Goal: Transaction & Acquisition: Purchase product/service

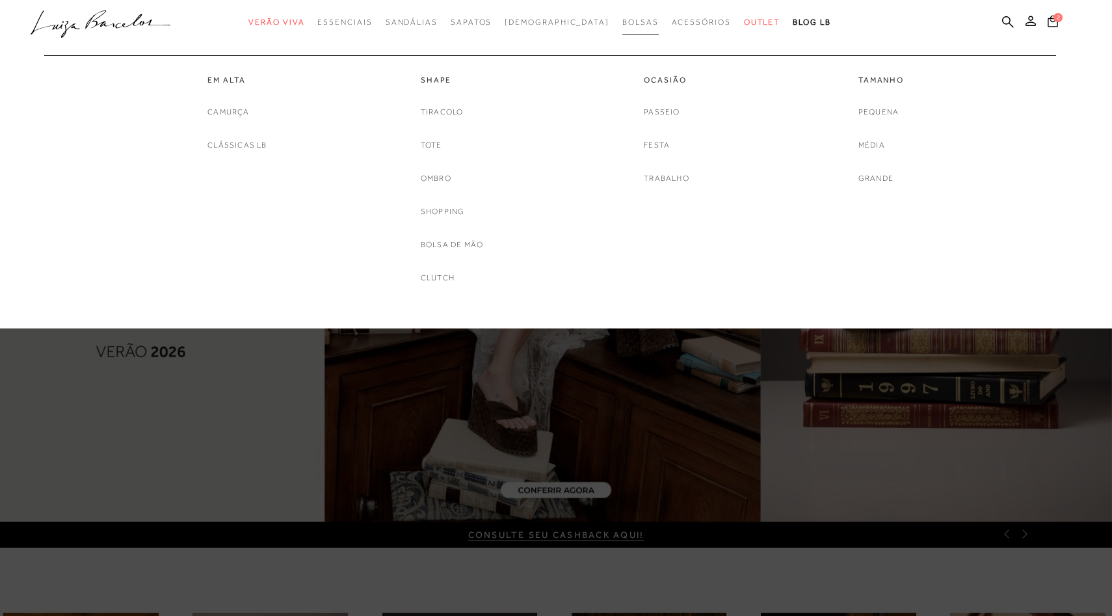
click at [622, 21] on span "Bolsas" at bounding box center [640, 22] width 36 height 9
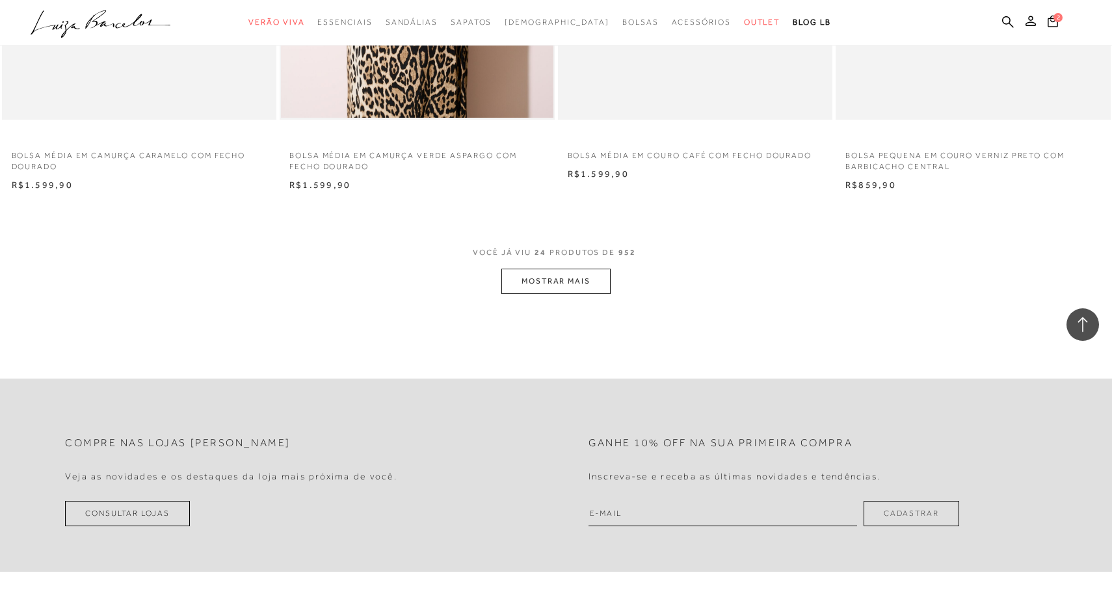
scroll to position [2949, 0]
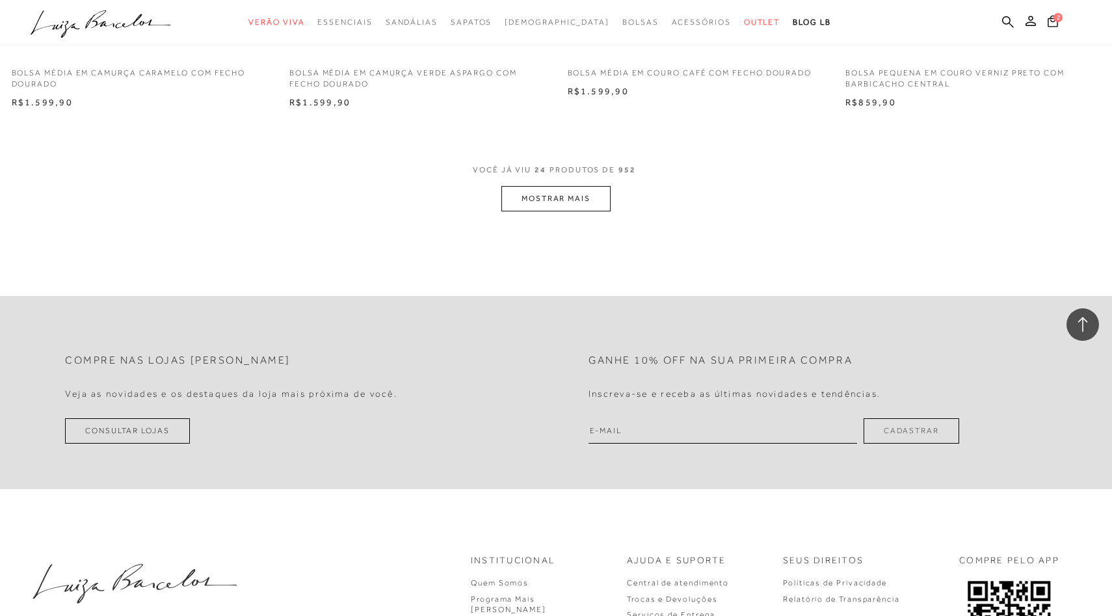
click at [551, 200] on button "MOSTRAR MAIS" at bounding box center [555, 198] width 109 height 25
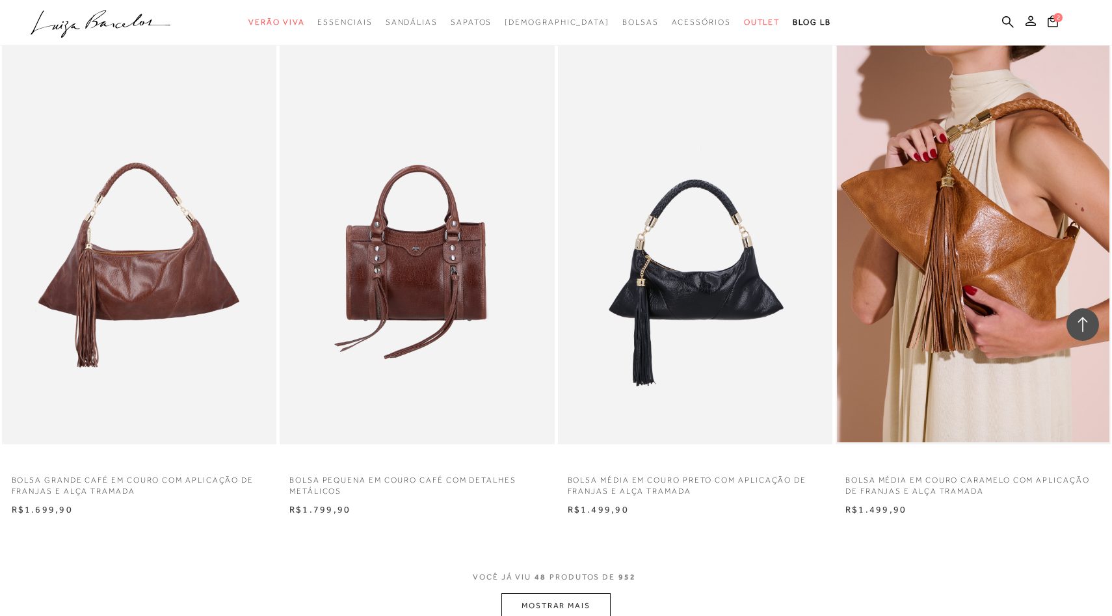
scroll to position [5603, 0]
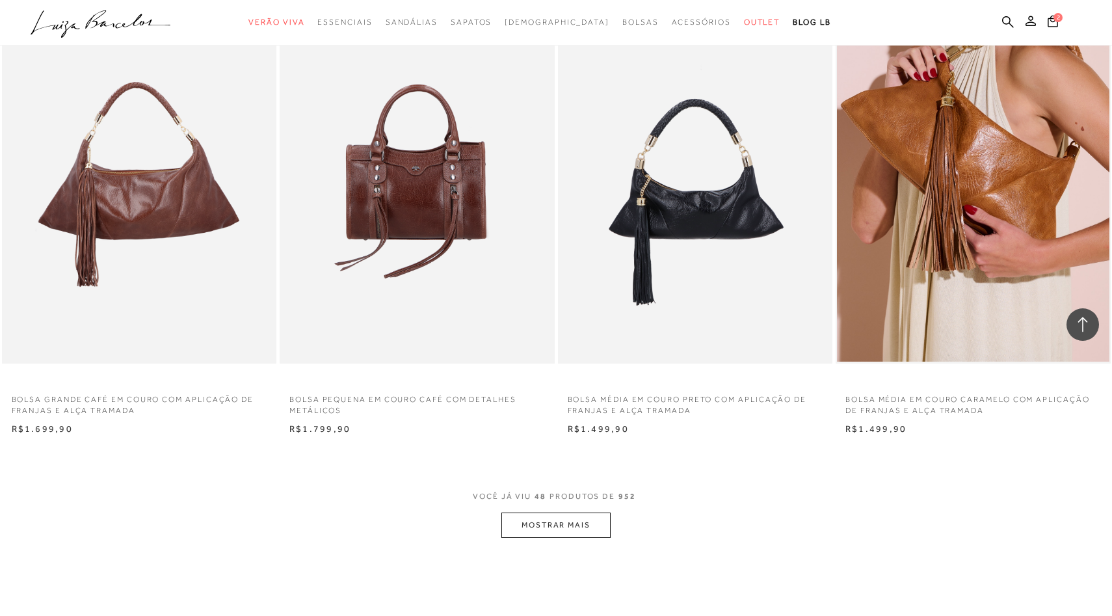
click at [567, 521] on button "MOSTRAR MAIS" at bounding box center [555, 524] width 109 height 25
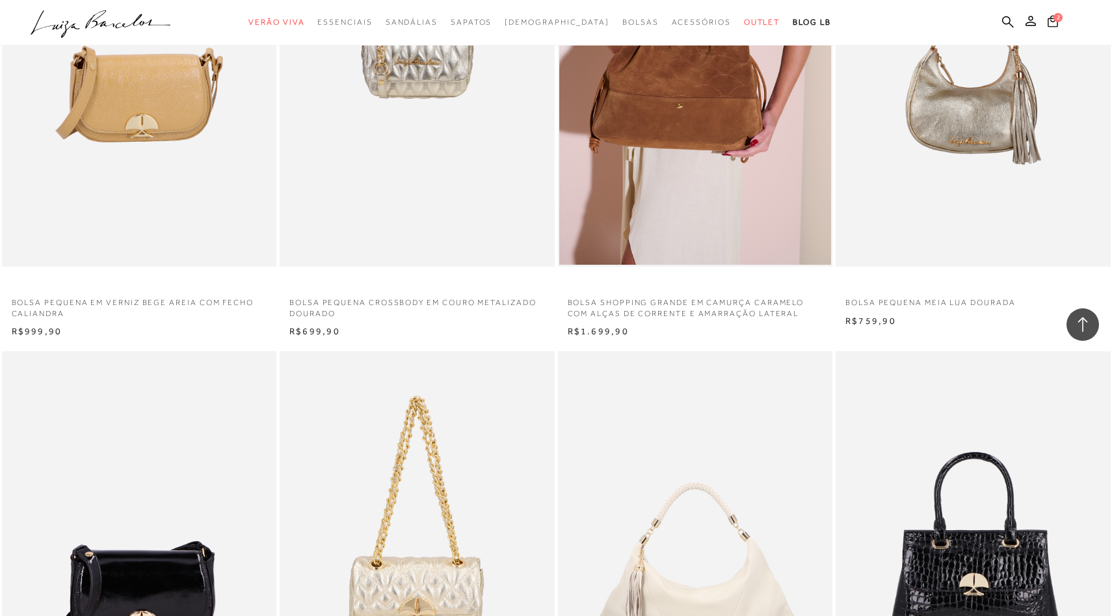
scroll to position [7648, 0]
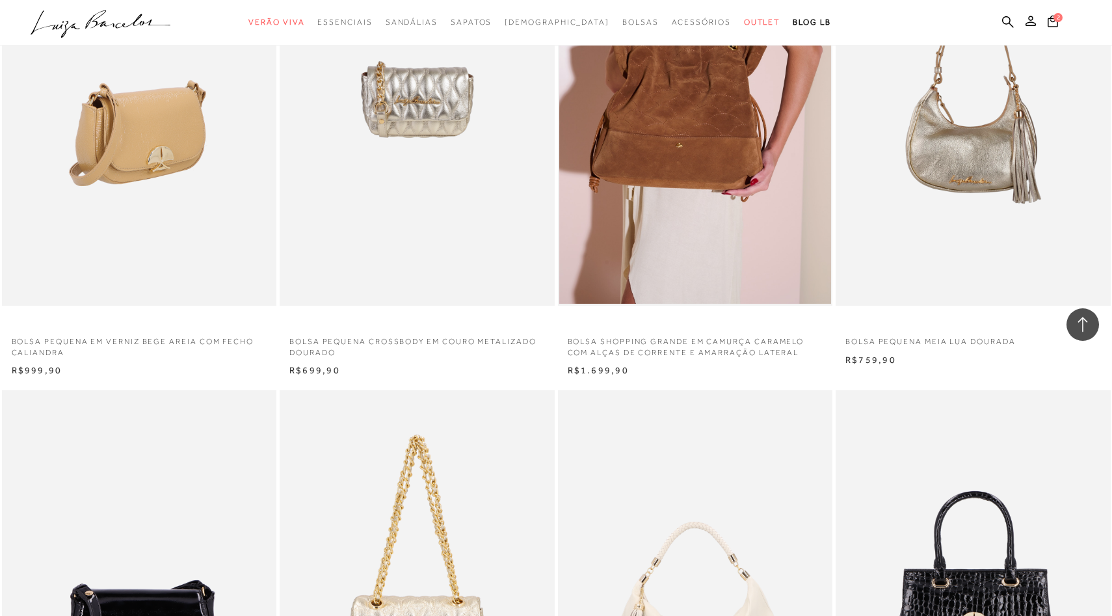
click at [144, 254] on img at bounding box center [140, 99] width 274 height 412
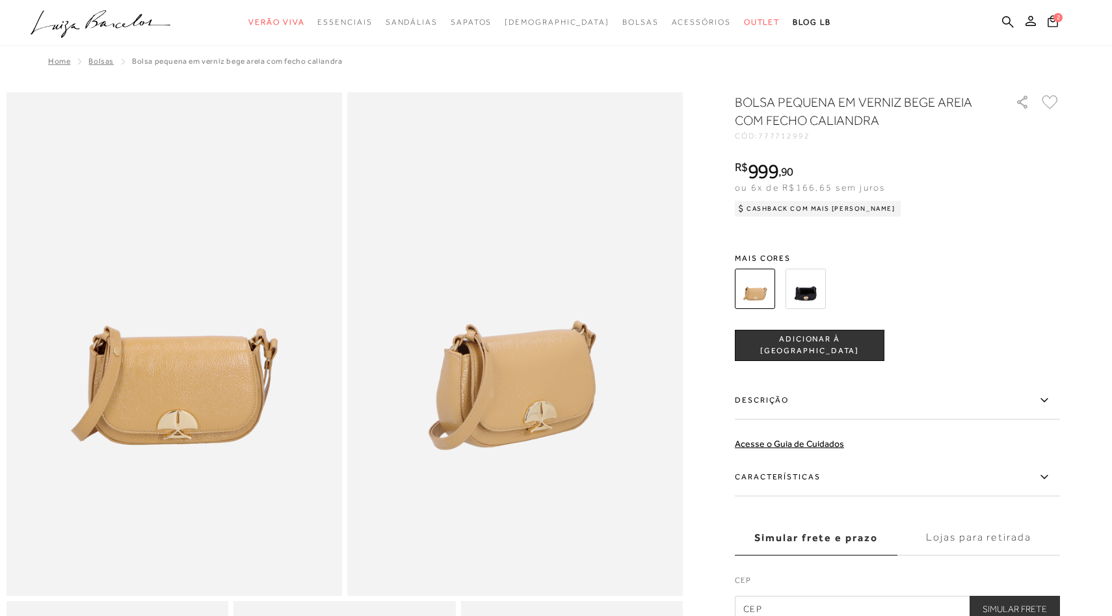
click at [798, 295] on img at bounding box center [805, 289] width 40 height 40
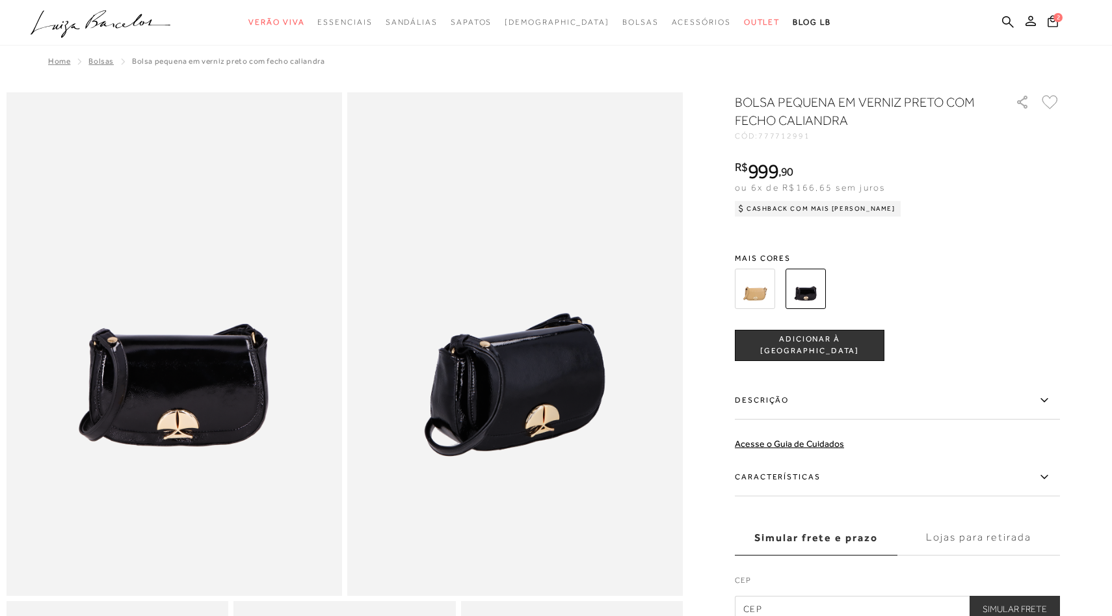
click at [752, 280] on img at bounding box center [755, 289] width 40 height 40
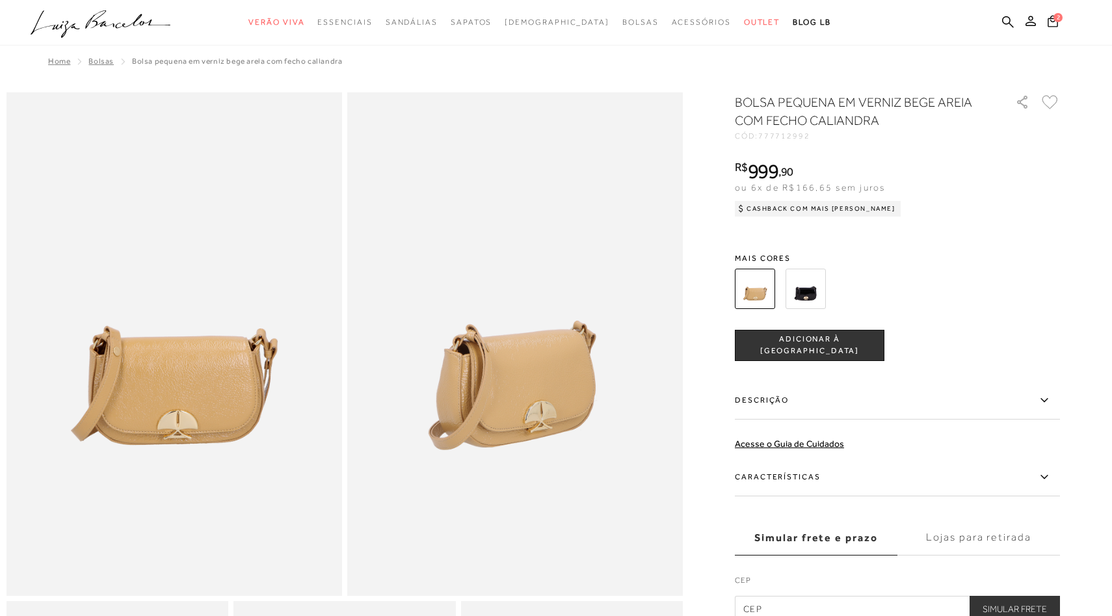
click at [804, 350] on button "ADICIONAR À [GEOGRAPHIC_DATA]" at bounding box center [810, 345] width 150 height 31
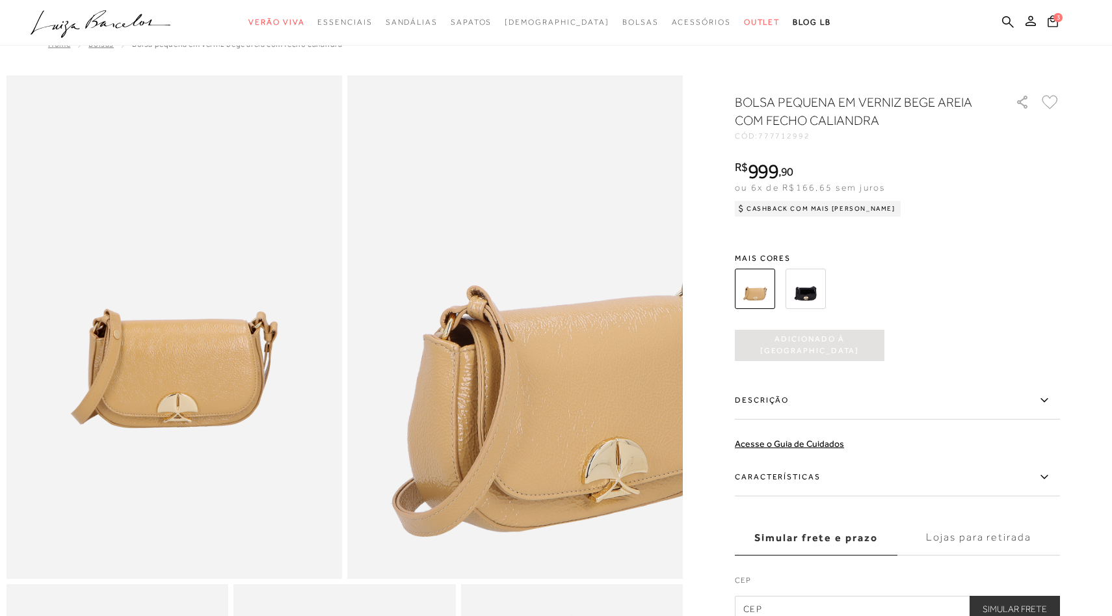
scroll to position [16, 0]
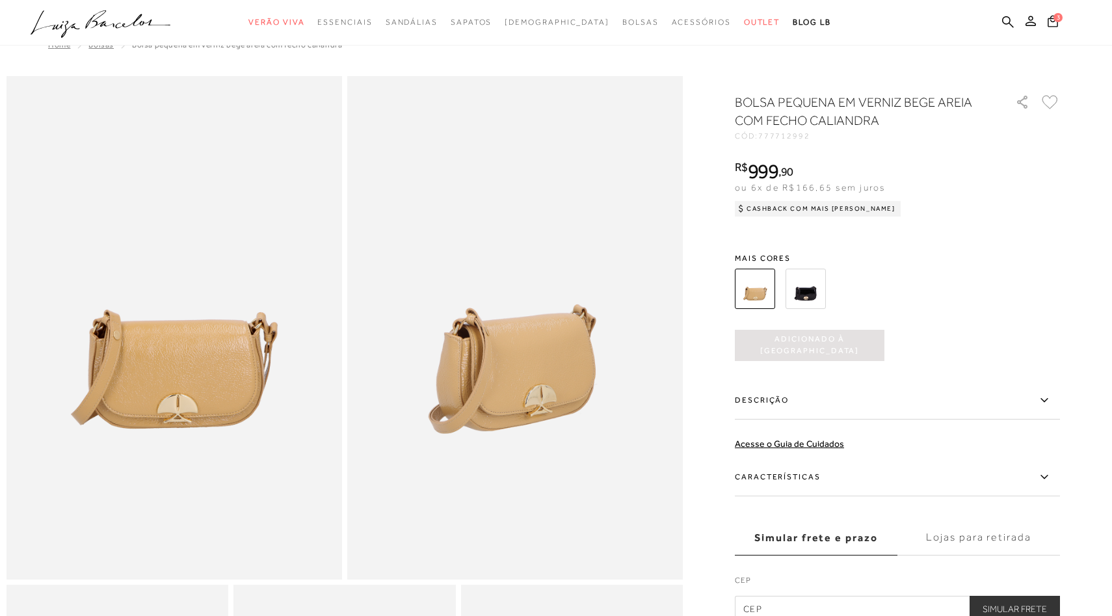
click at [810, 287] on img at bounding box center [805, 289] width 40 height 40
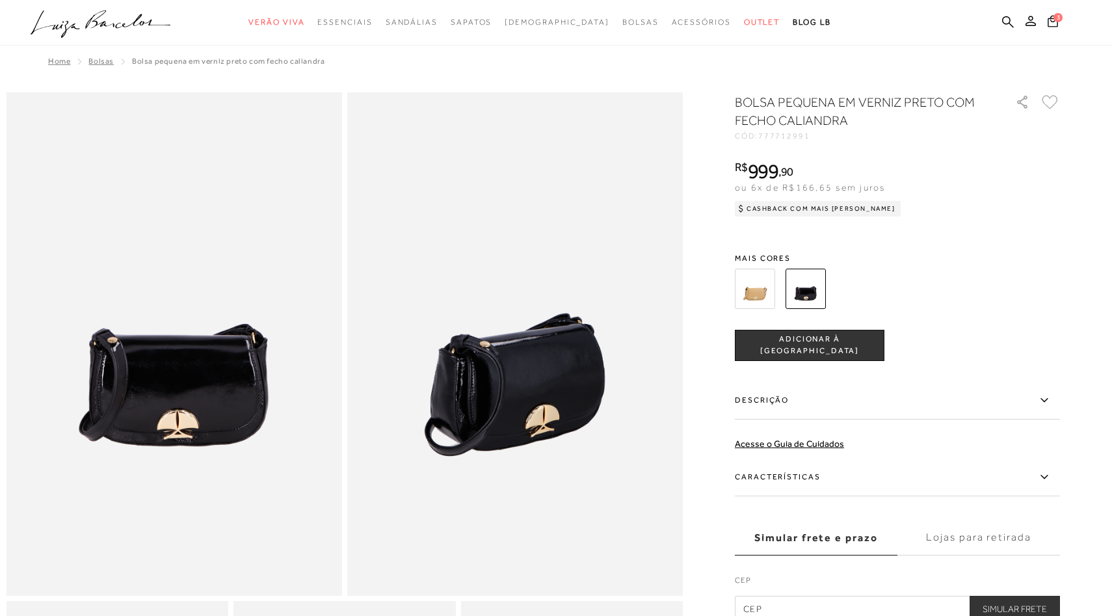
click at [765, 289] on img at bounding box center [755, 289] width 40 height 40
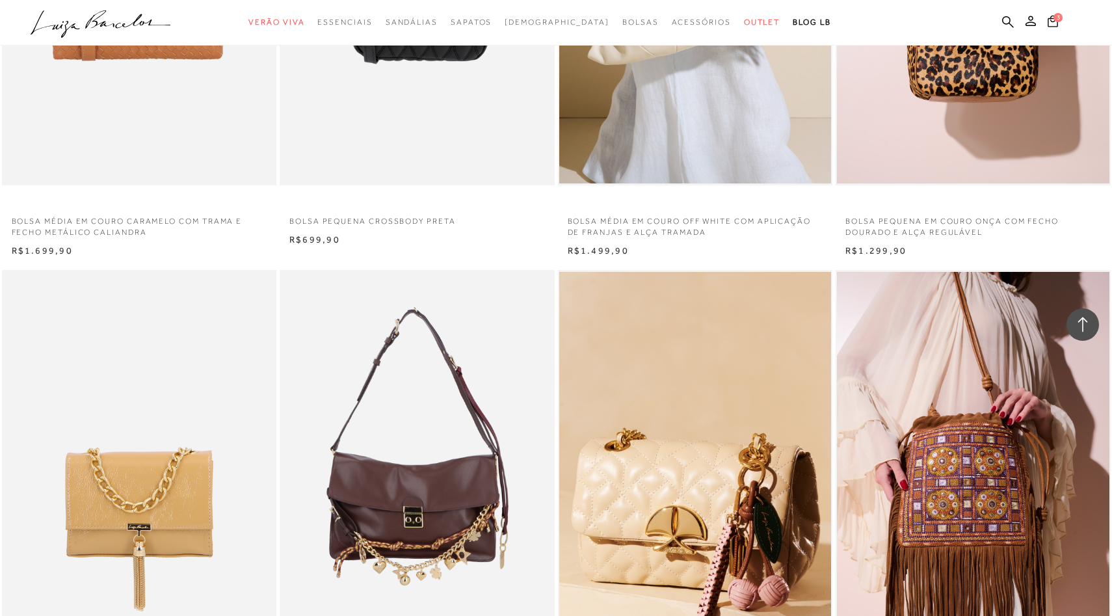
scroll to position [4664, 0]
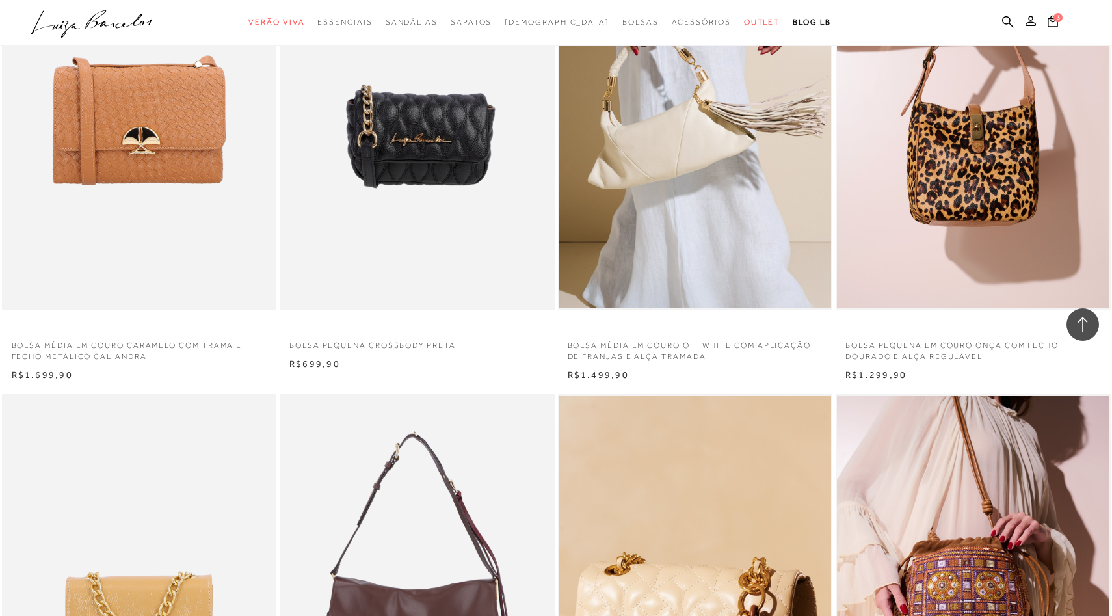
click at [182, 235] on img at bounding box center [140, 103] width 274 height 412
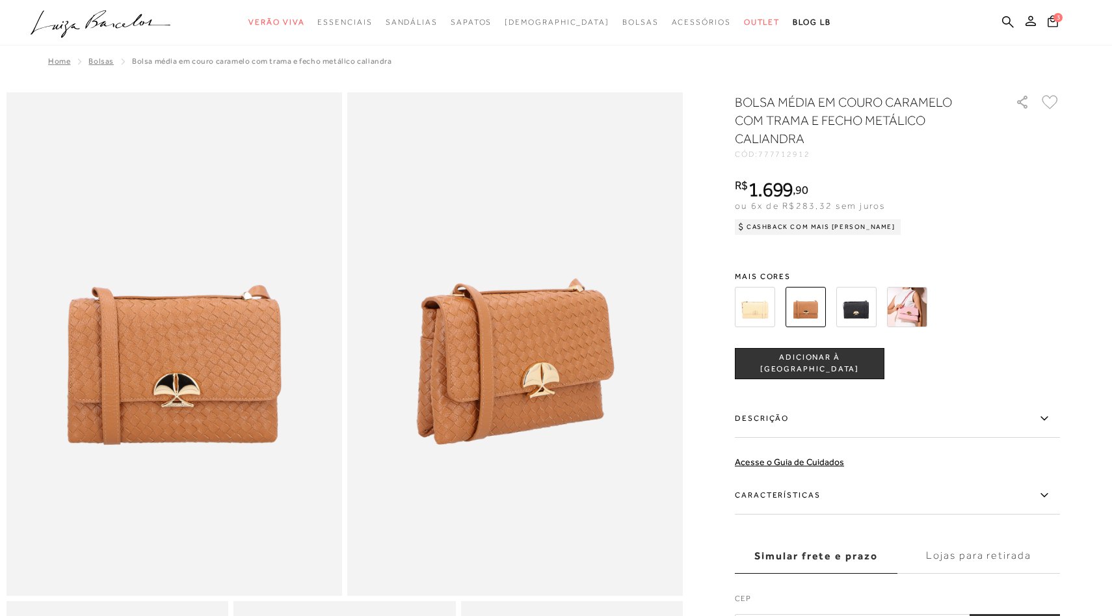
click at [741, 322] on img at bounding box center [755, 307] width 40 height 40
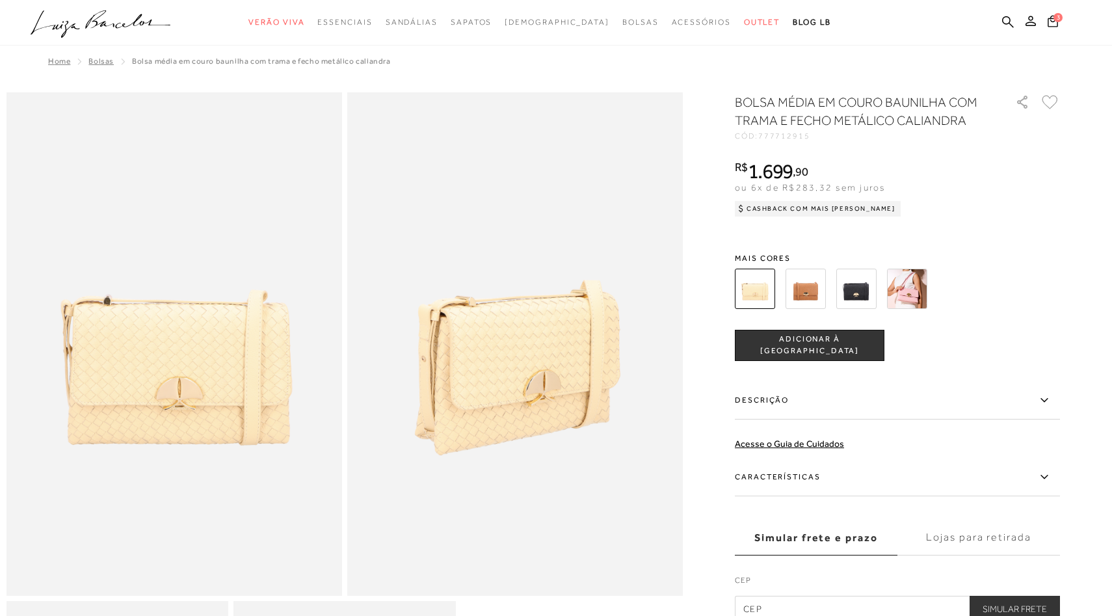
click at [800, 282] on img at bounding box center [805, 289] width 40 height 40
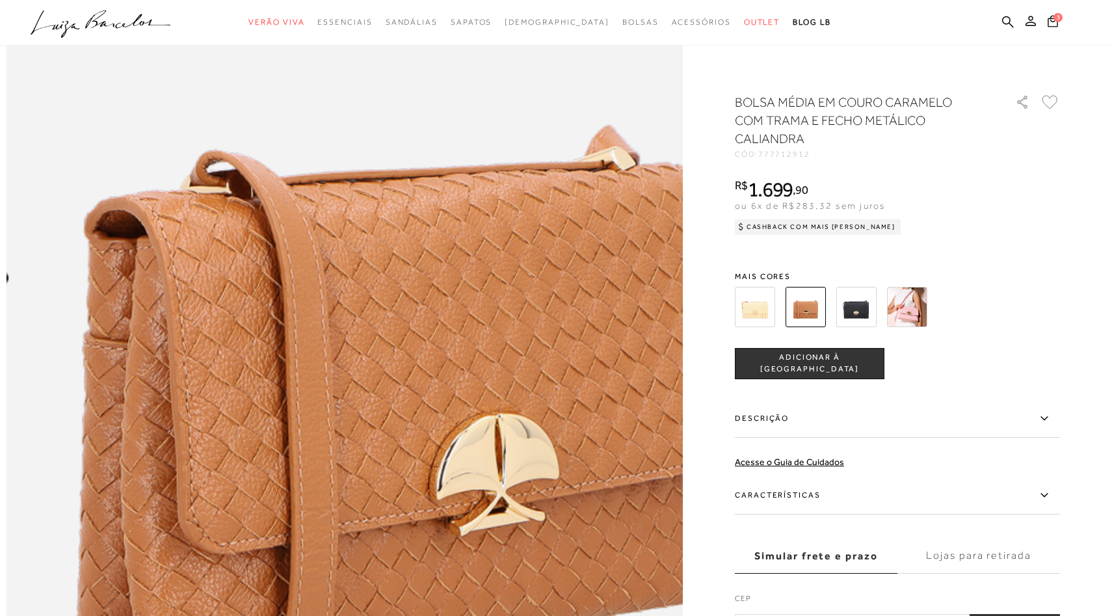
scroll to position [1138, 0]
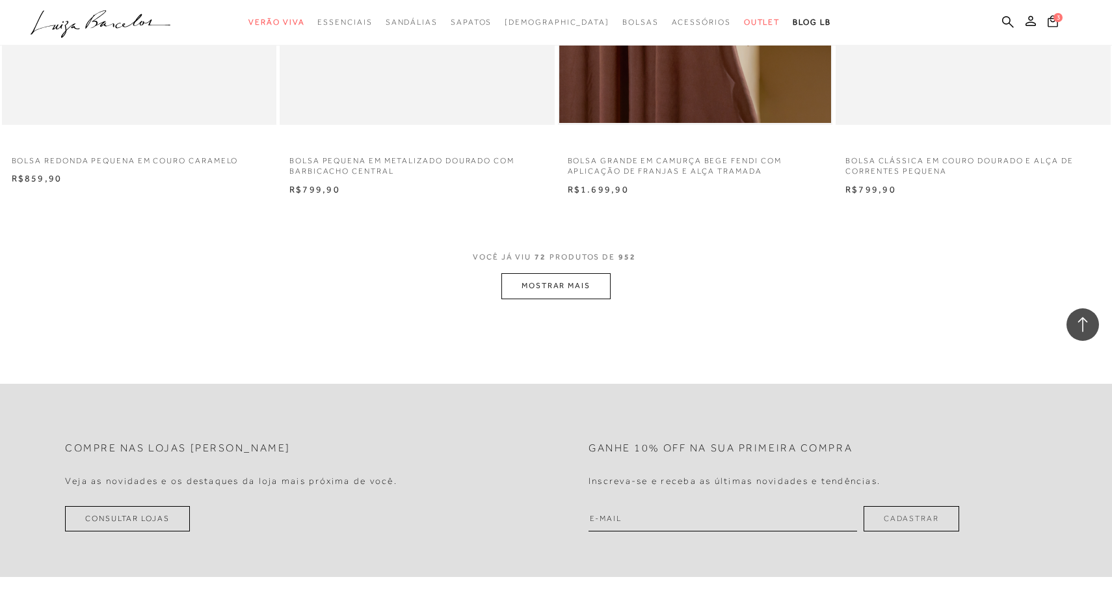
scroll to position [8901, 0]
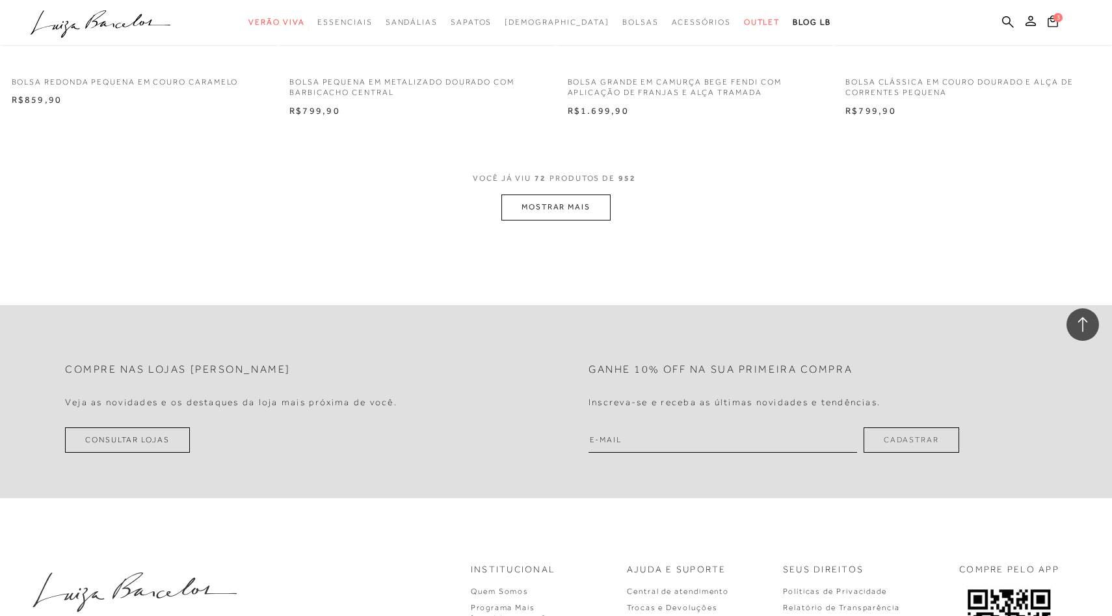
click at [546, 198] on button "MOSTRAR MAIS" at bounding box center [555, 206] width 109 height 25
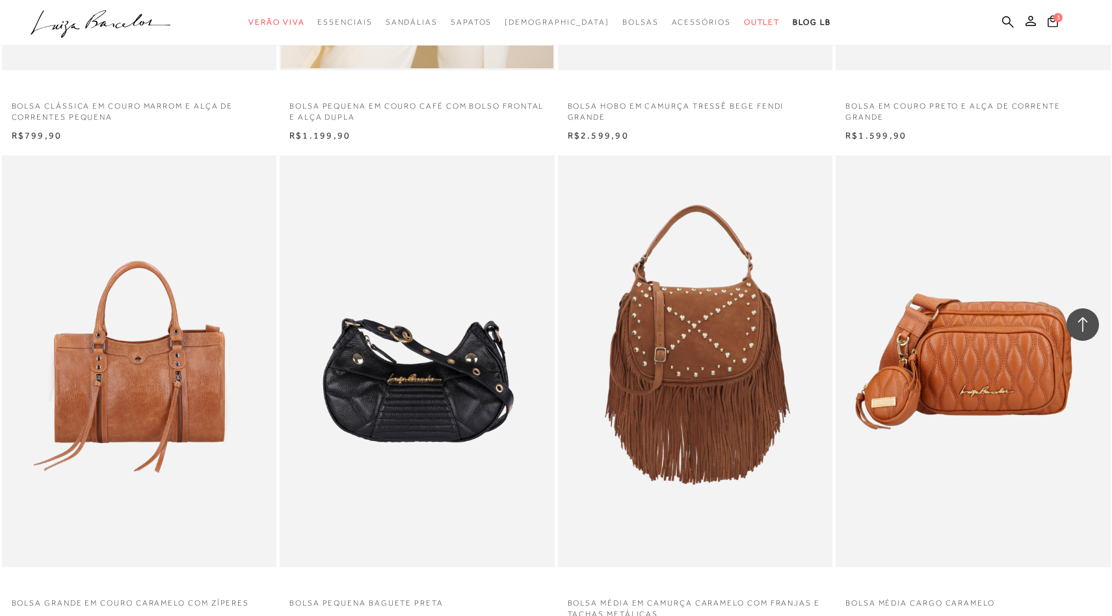
scroll to position [9871, 0]
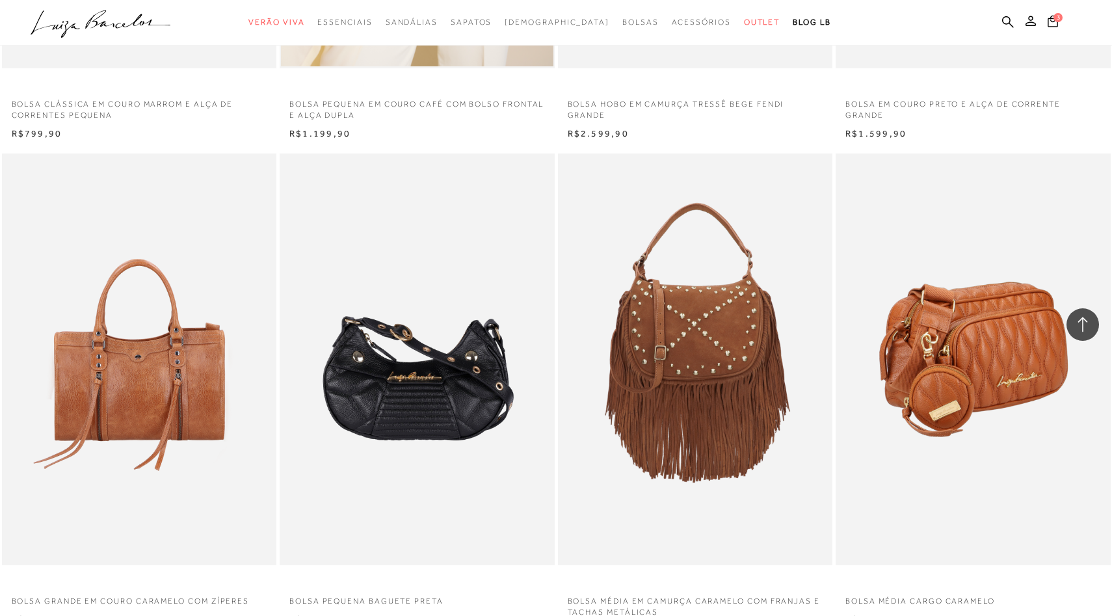
click at [1033, 395] on img at bounding box center [974, 359] width 274 height 412
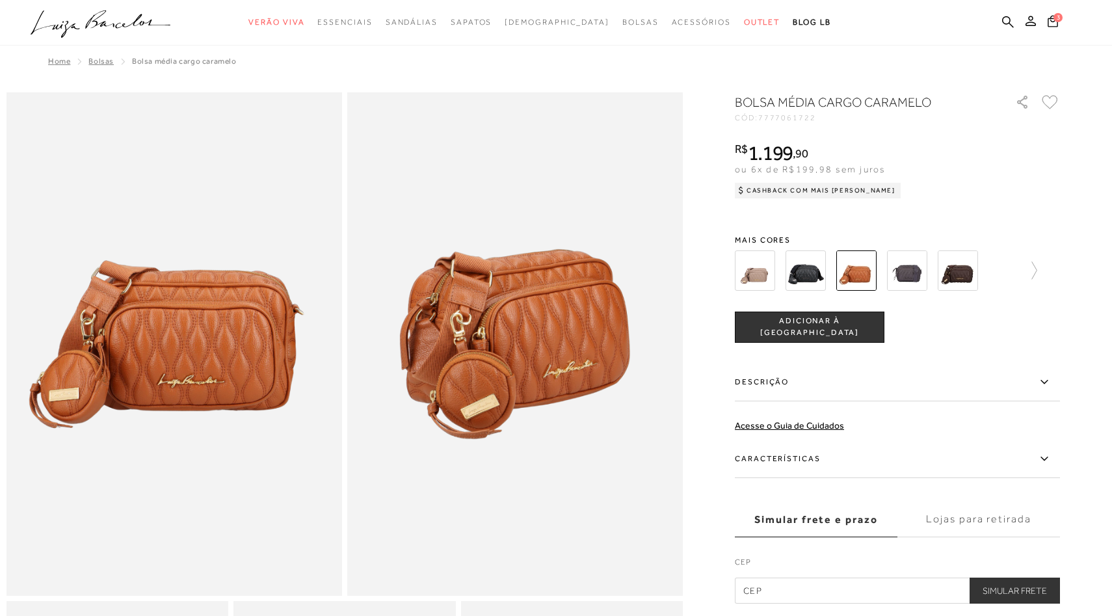
click at [900, 269] on img at bounding box center [907, 270] width 40 height 40
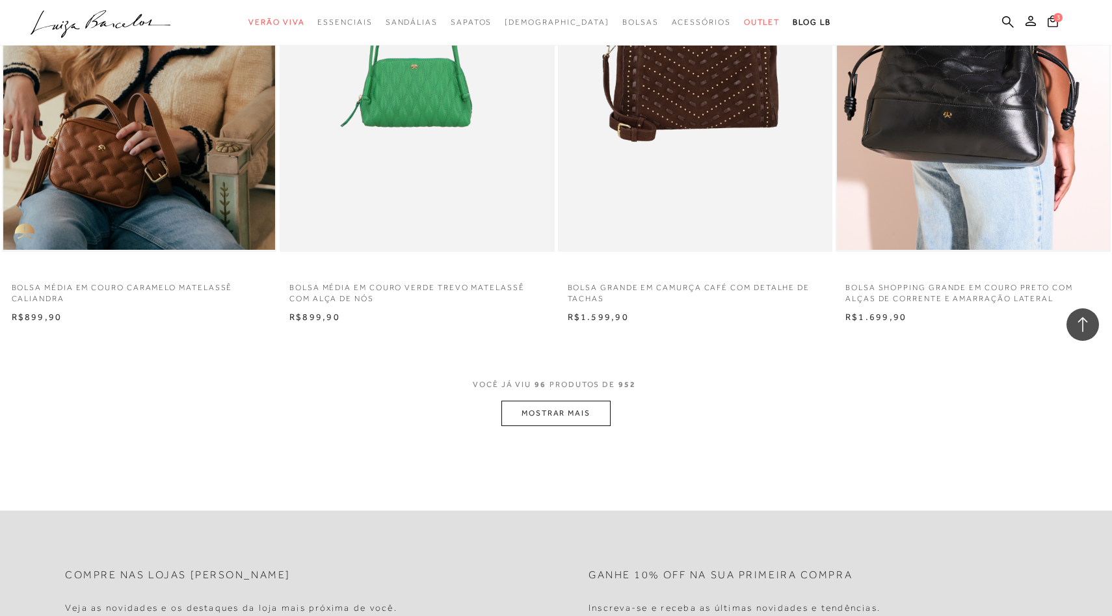
scroll to position [11827, 0]
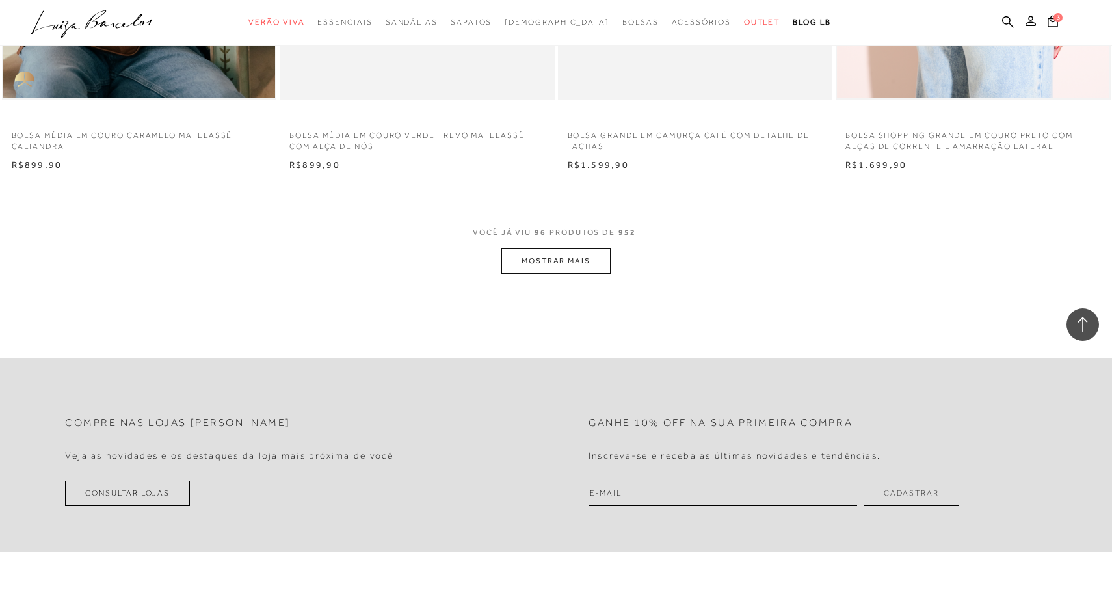
click at [583, 261] on button "MOSTRAR MAIS" at bounding box center [555, 260] width 109 height 25
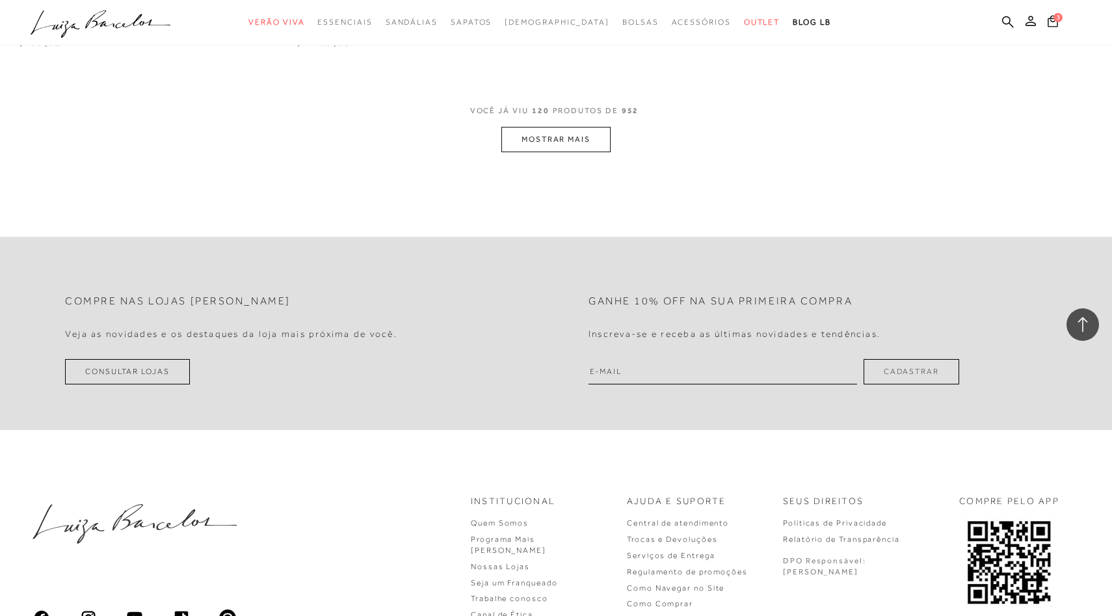
scroll to position [14930, 0]
click at [538, 150] on button "MOSTRAR MAIS" at bounding box center [555, 138] width 109 height 25
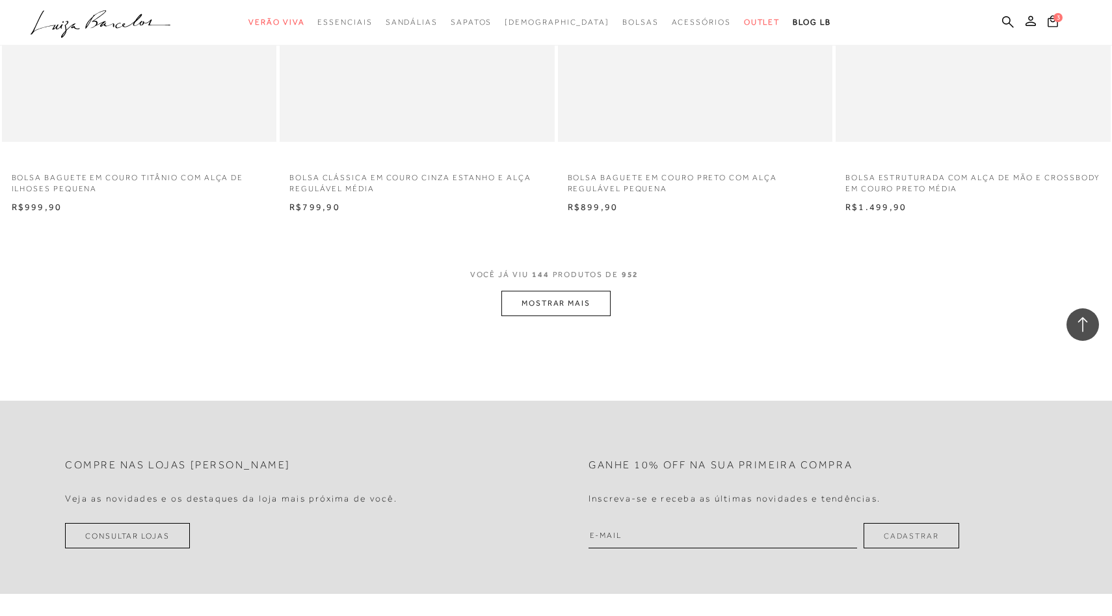
scroll to position [17738, 0]
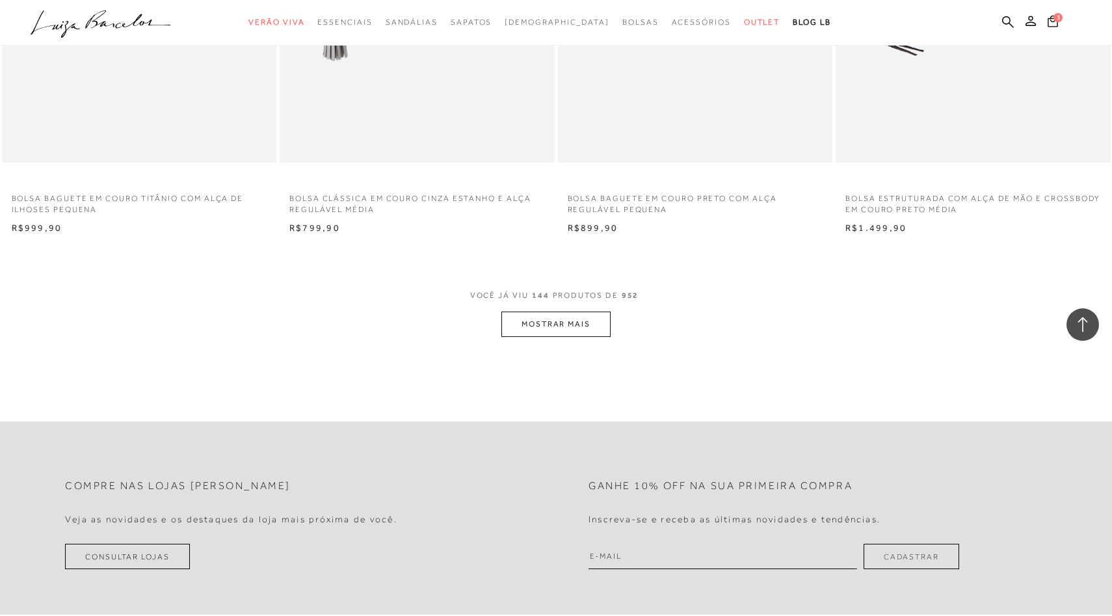
click at [557, 324] on button "MOSTRAR MAIS" at bounding box center [555, 323] width 109 height 25
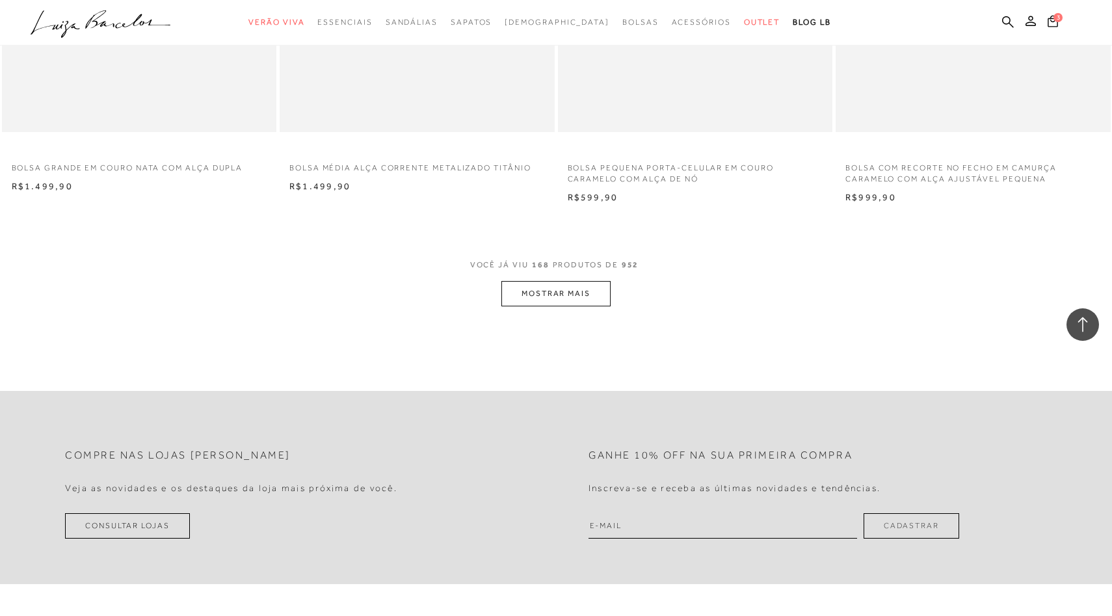
scroll to position [20901, 0]
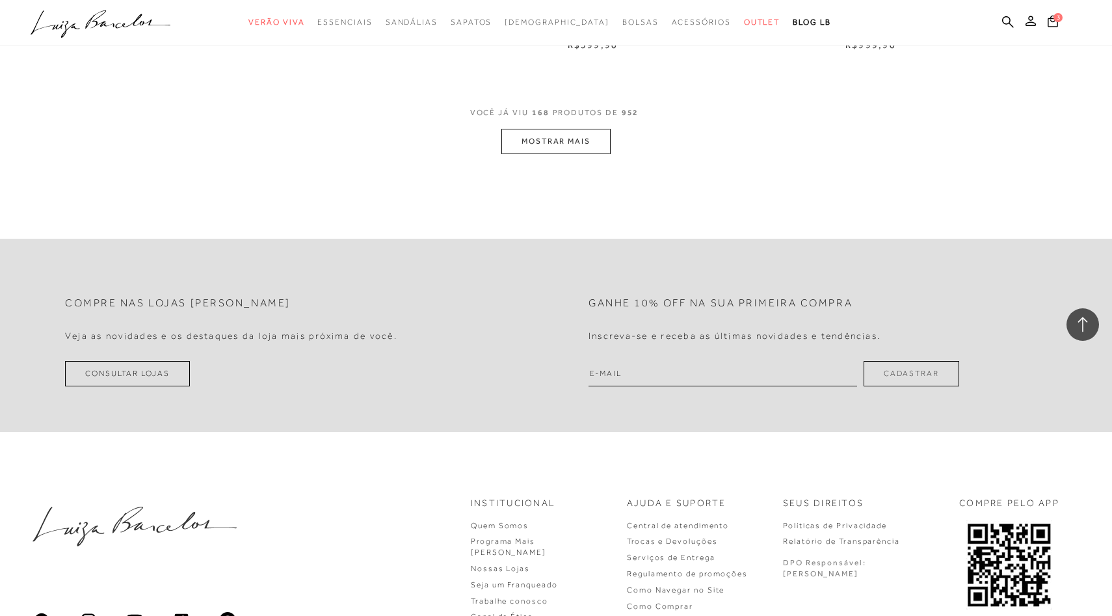
click at [591, 144] on button "MOSTRAR MAIS" at bounding box center [555, 141] width 109 height 25
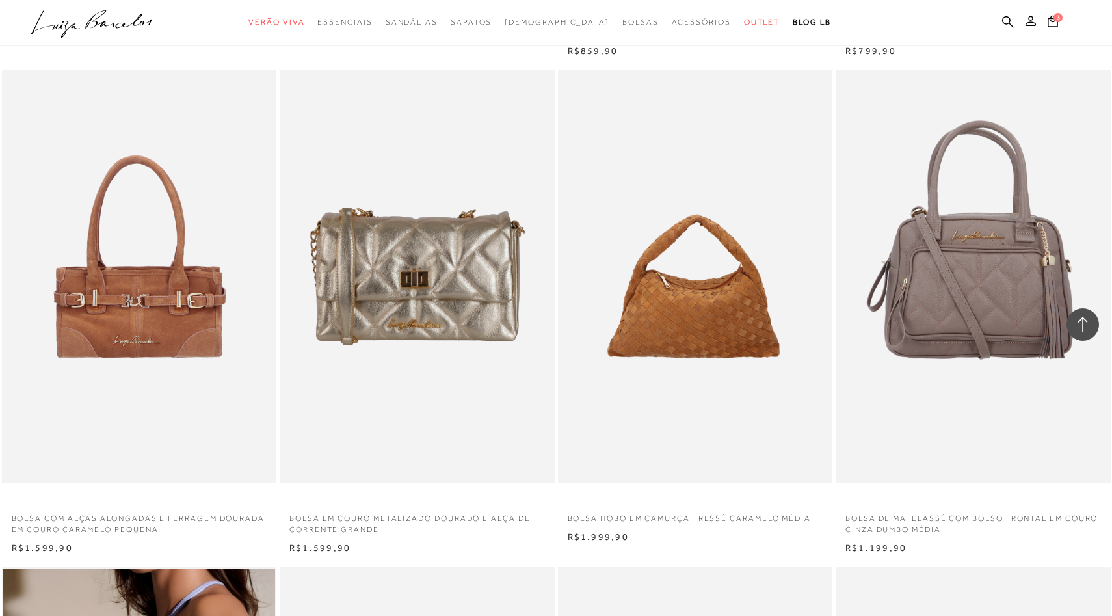
scroll to position [21461, 0]
